Goal: Task Accomplishment & Management: Manage account settings

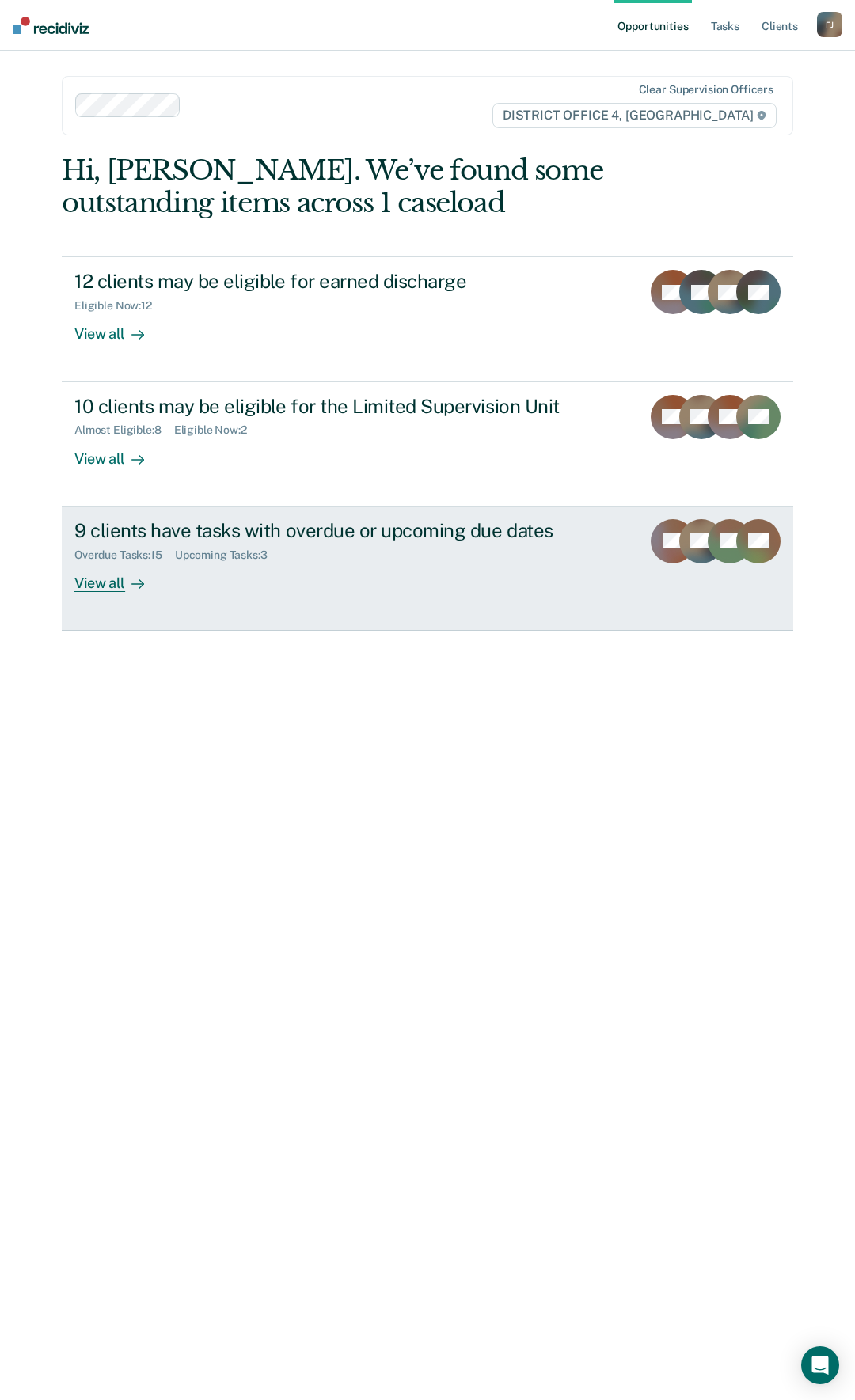
click at [295, 521] on div "9 clients have tasks with overdue or upcoming due dates" at bounding box center [351, 531] width 554 height 23
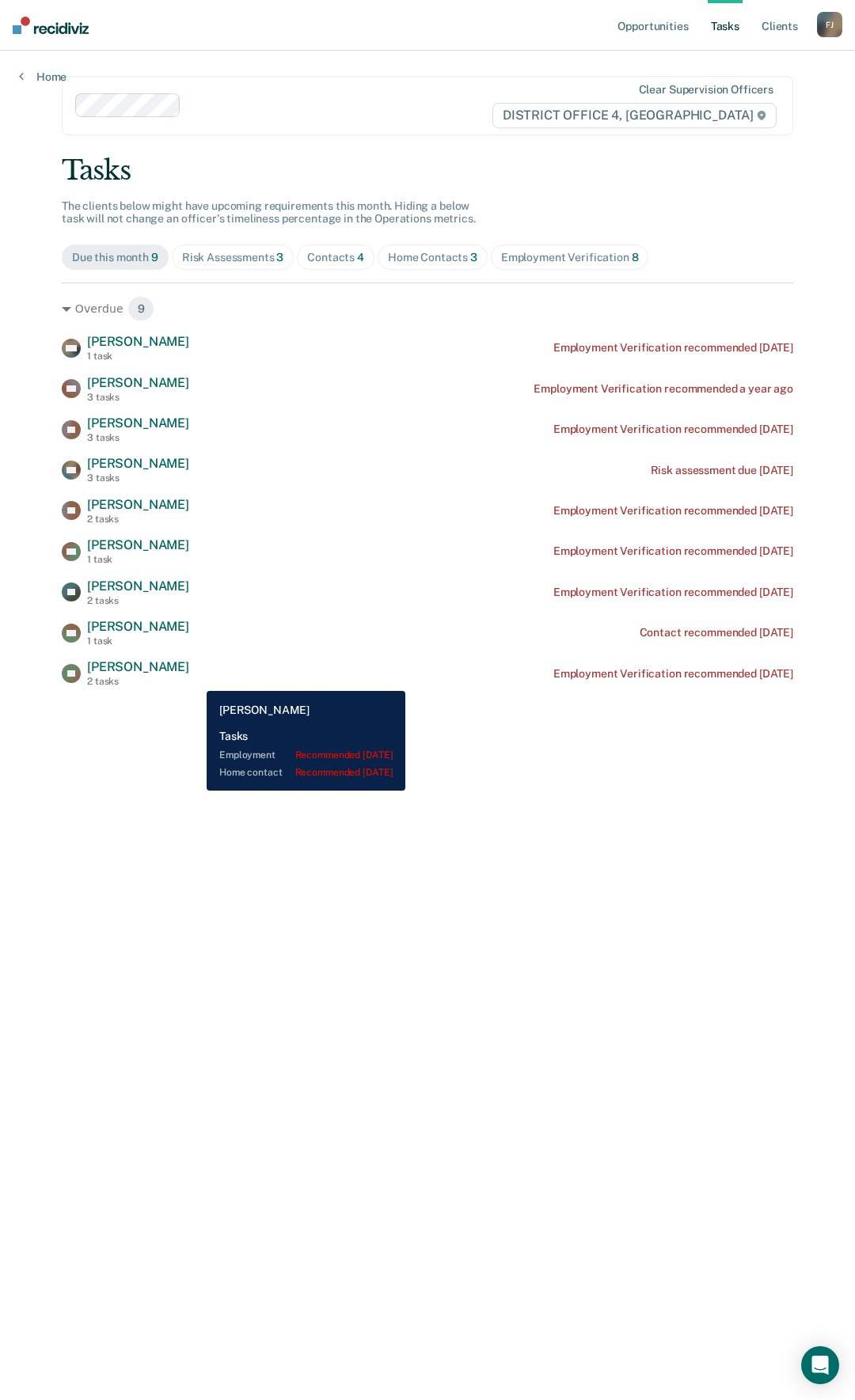
click at [195, 680] on div "[PERSON_NAME] 2 tasks Employment Verification recommended [DATE]" at bounding box center [428, 674] width 732 height 28
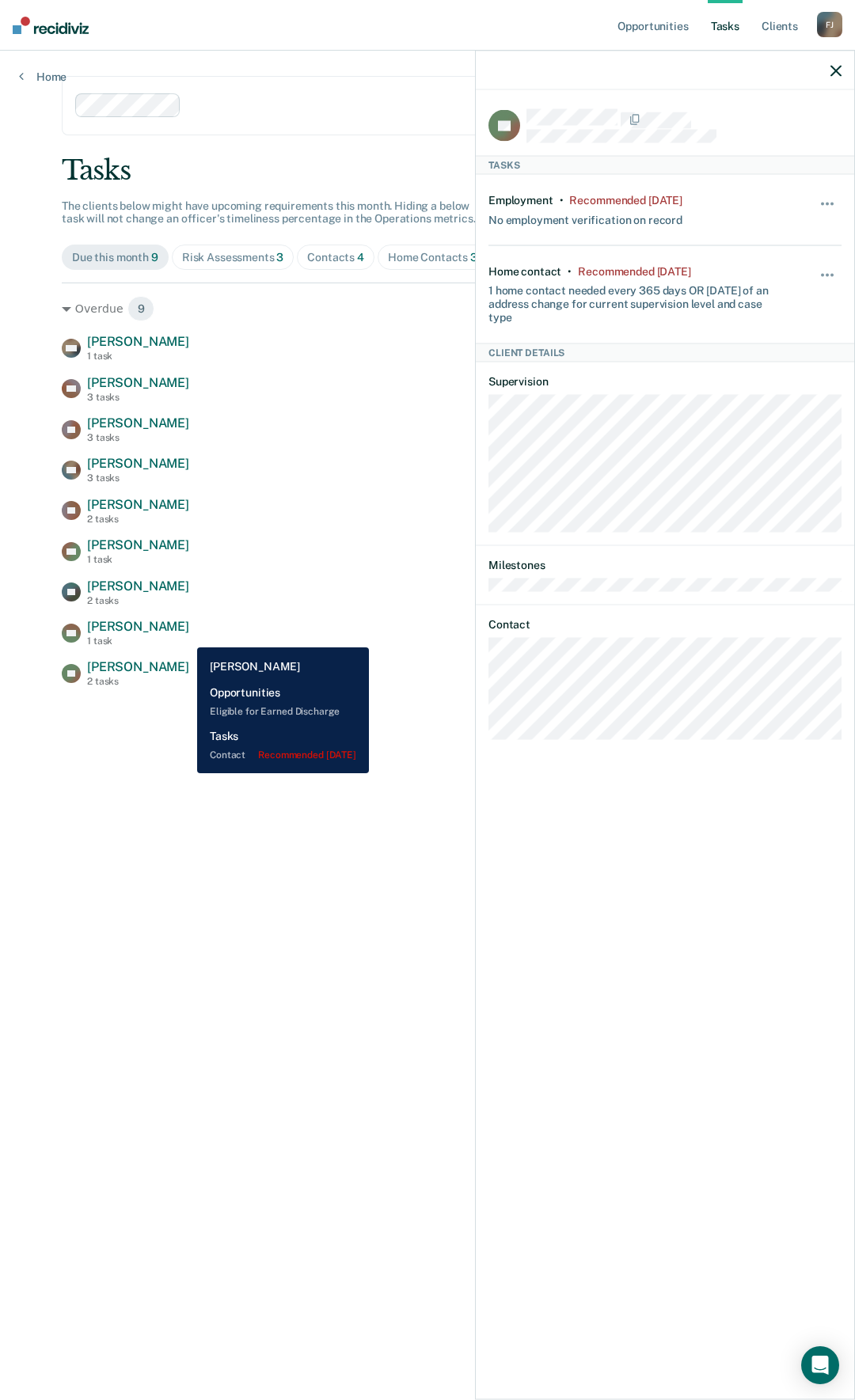
click at [186, 635] on div "[PERSON_NAME] 1 task Contact recommended [DATE]" at bounding box center [428, 633] width 732 height 28
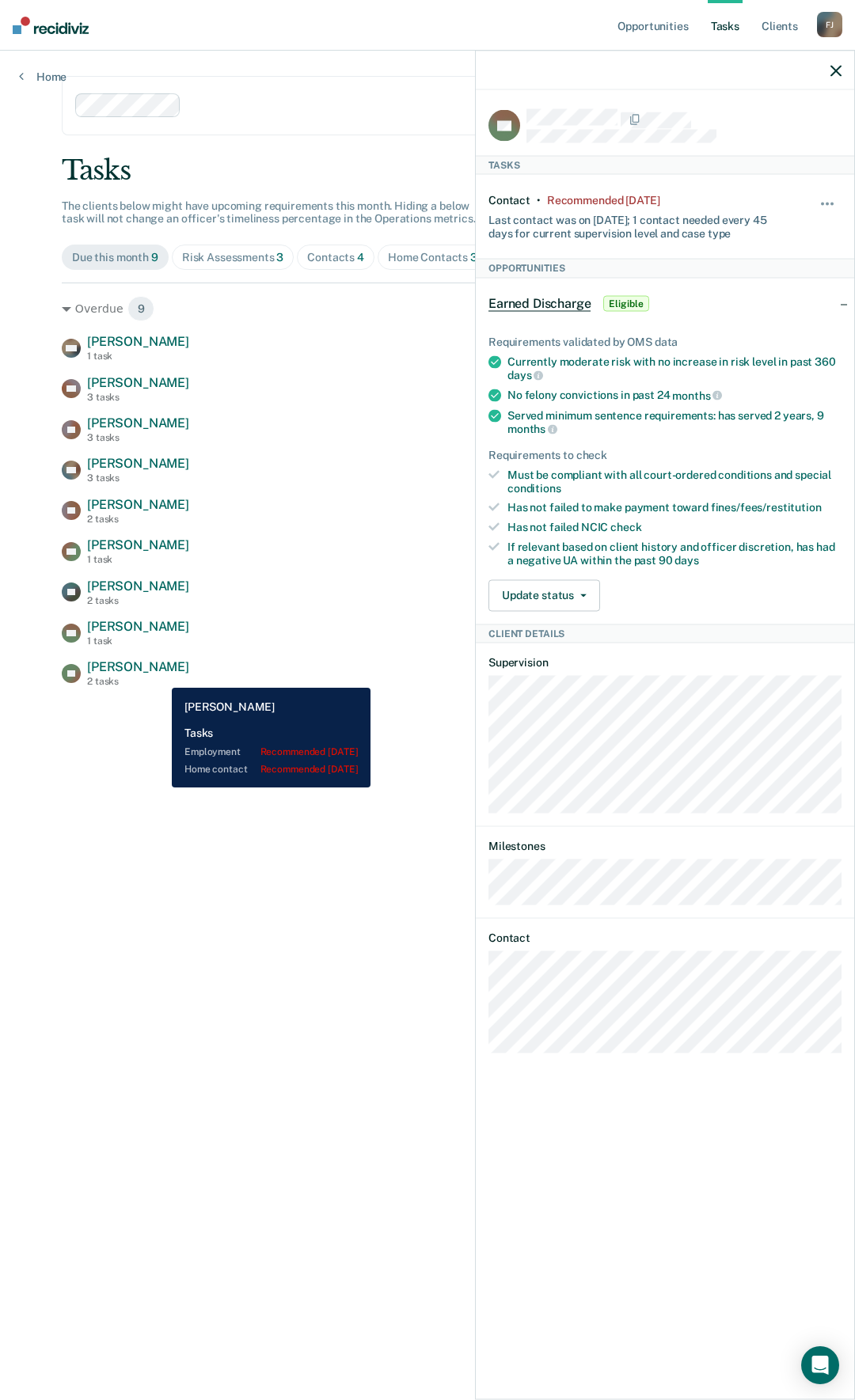
click at [160, 676] on div "[PERSON_NAME] 2 tasks" at bounding box center [138, 674] width 102 height 28
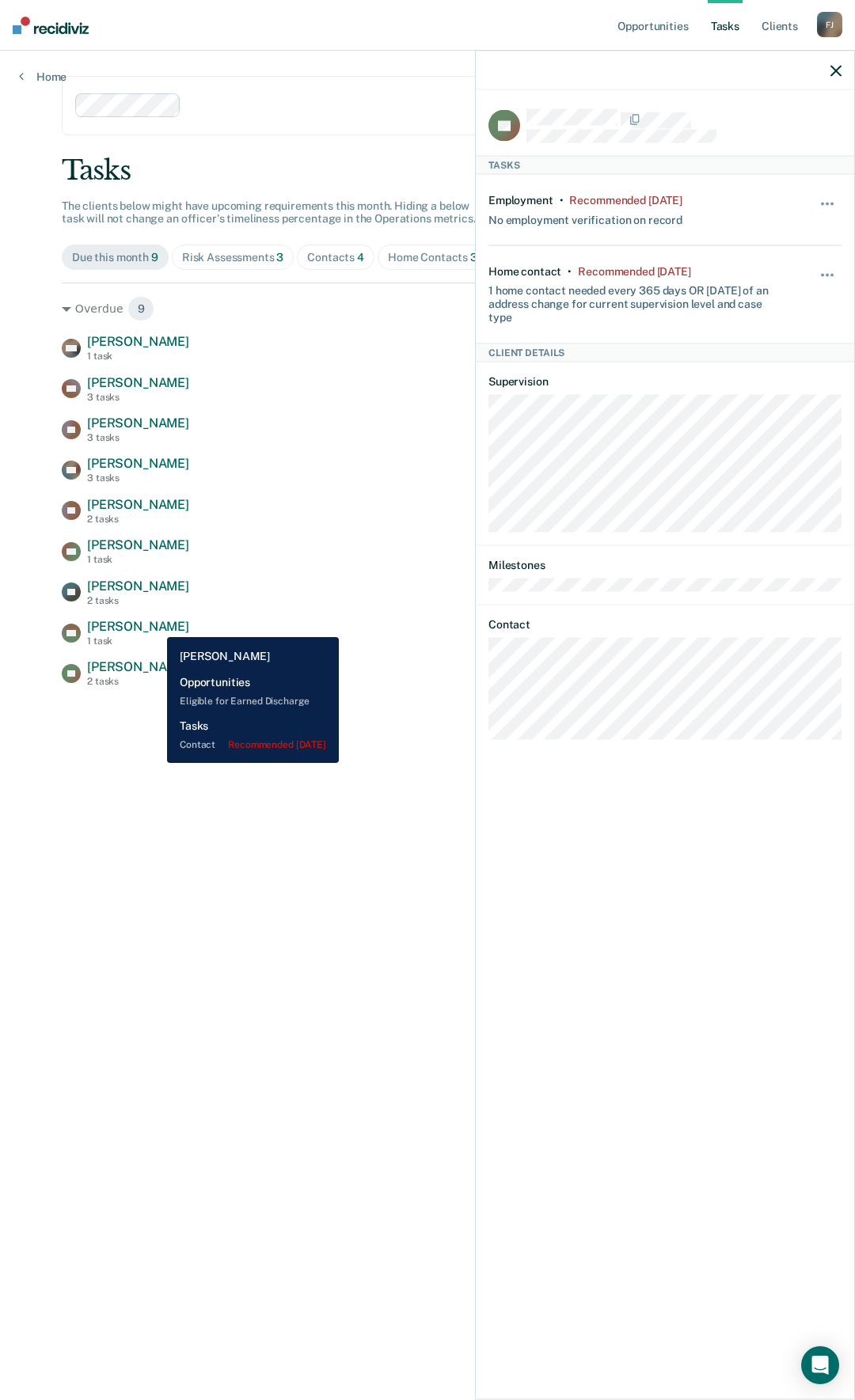
click at [155, 625] on span "[PERSON_NAME]" at bounding box center [138, 626] width 102 height 15
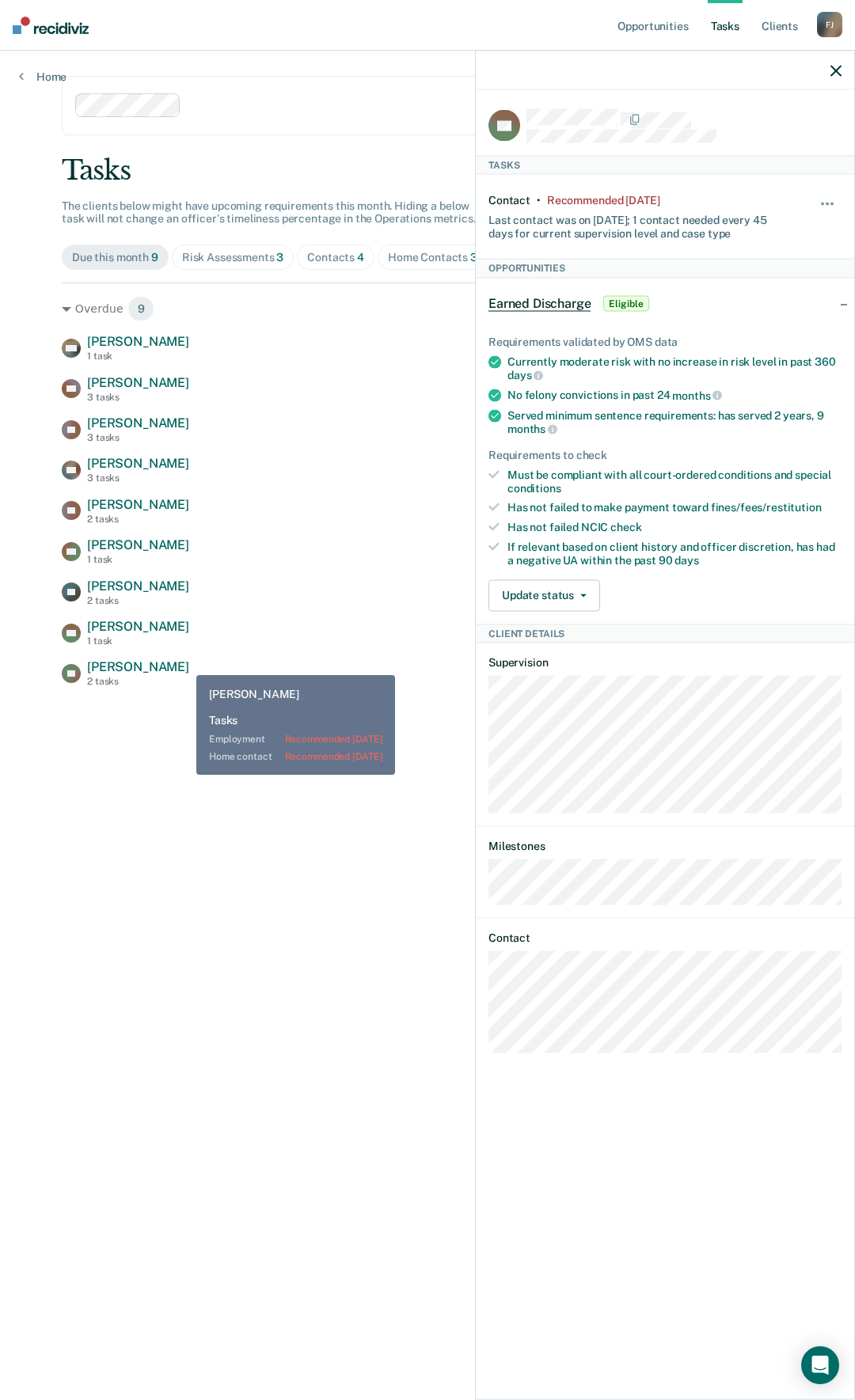
click at [185, 663] on div "[PERSON_NAME] 2 tasks Employment Verification recommended [DATE]" at bounding box center [428, 674] width 732 height 28
